Goal: Information Seeking & Learning: Learn about a topic

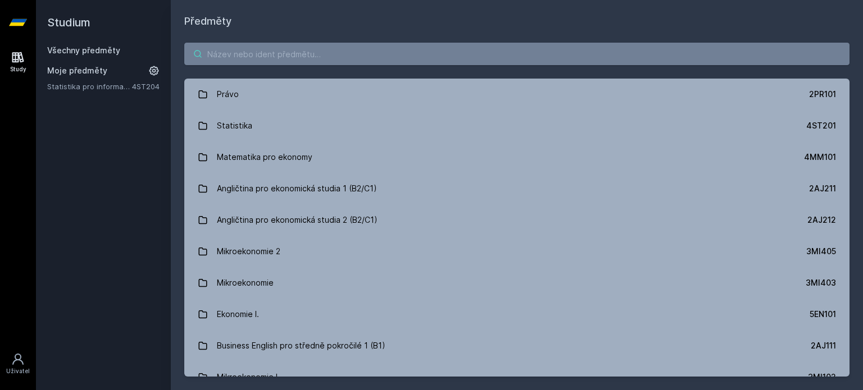
click at [398, 53] on input "search" at bounding box center [516, 54] width 665 height 22
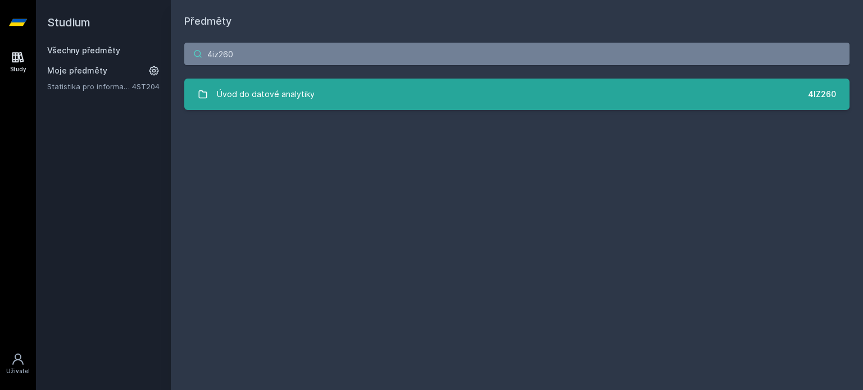
type input "4iz260"
click at [427, 99] on link "Úvod do datové analytiky 4IZ260" at bounding box center [516, 94] width 665 height 31
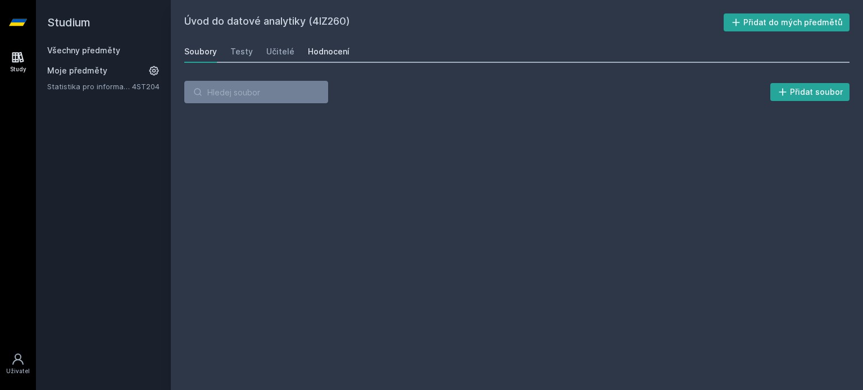
click at [336, 54] on div "Hodnocení" at bounding box center [329, 51] width 42 height 11
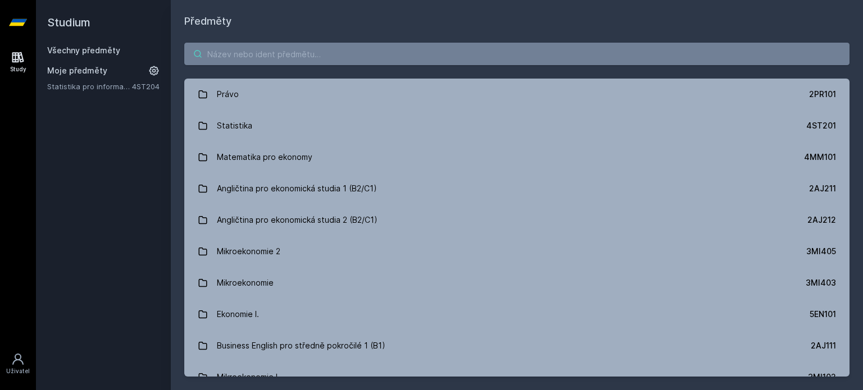
click at [348, 52] on input "search" at bounding box center [516, 54] width 665 height 22
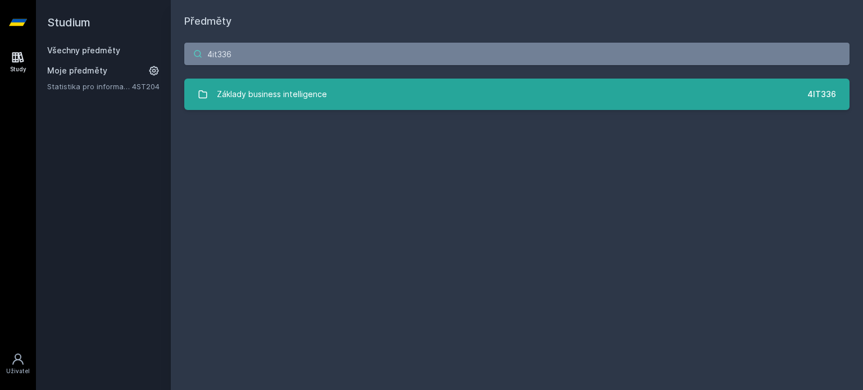
type input "4it336"
click at [299, 94] on div "Základy business intelligence" at bounding box center [272, 94] width 110 height 22
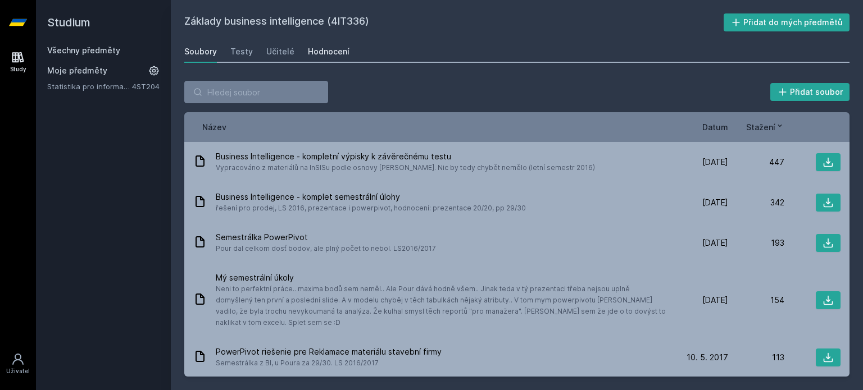
click at [324, 51] on div "Hodnocení" at bounding box center [329, 51] width 42 height 11
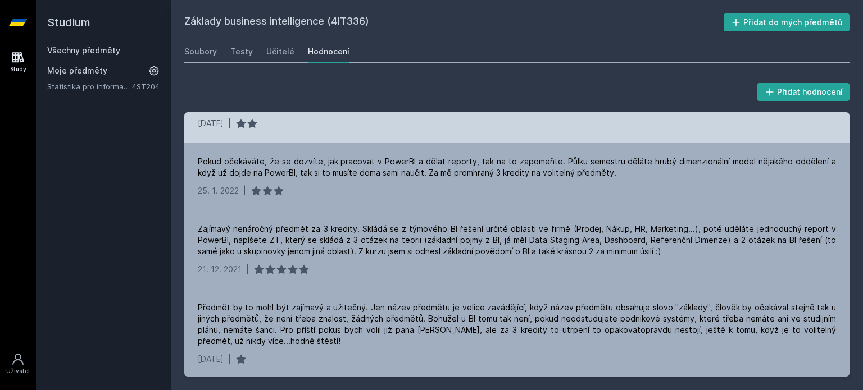
scroll to position [53, 0]
